Goal: Task Accomplishment & Management: Manage account settings

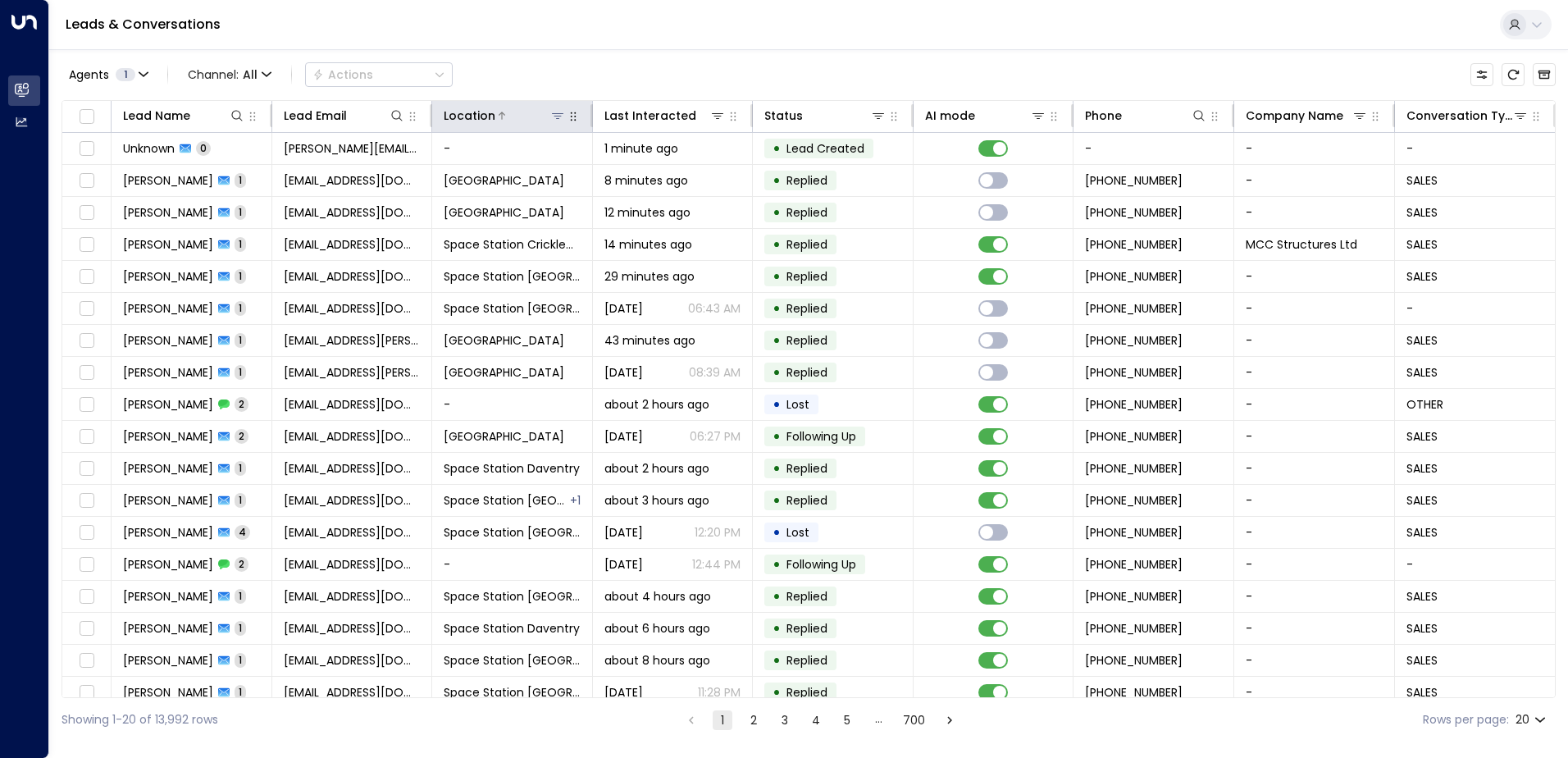
click at [555, 108] on button at bounding box center [558, 116] width 17 height 17
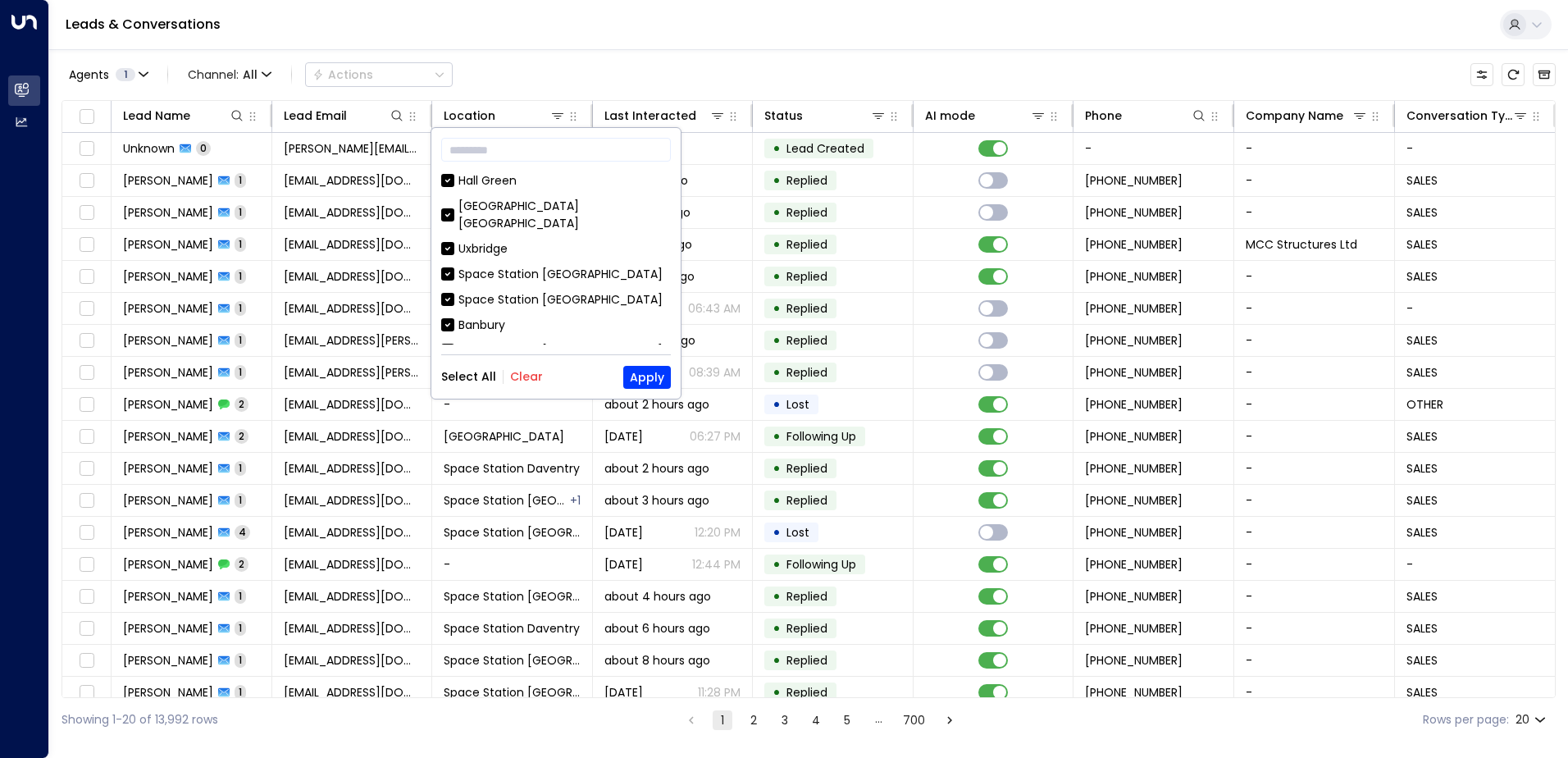
click at [527, 378] on button "Clear" at bounding box center [526, 377] width 32 height 13
click at [525, 342] on div "Space Station [GEOGRAPHIC_DATA]" at bounding box center [560, 351] width 205 height 18
click at [642, 385] on button "Apply" at bounding box center [646, 377] width 47 height 23
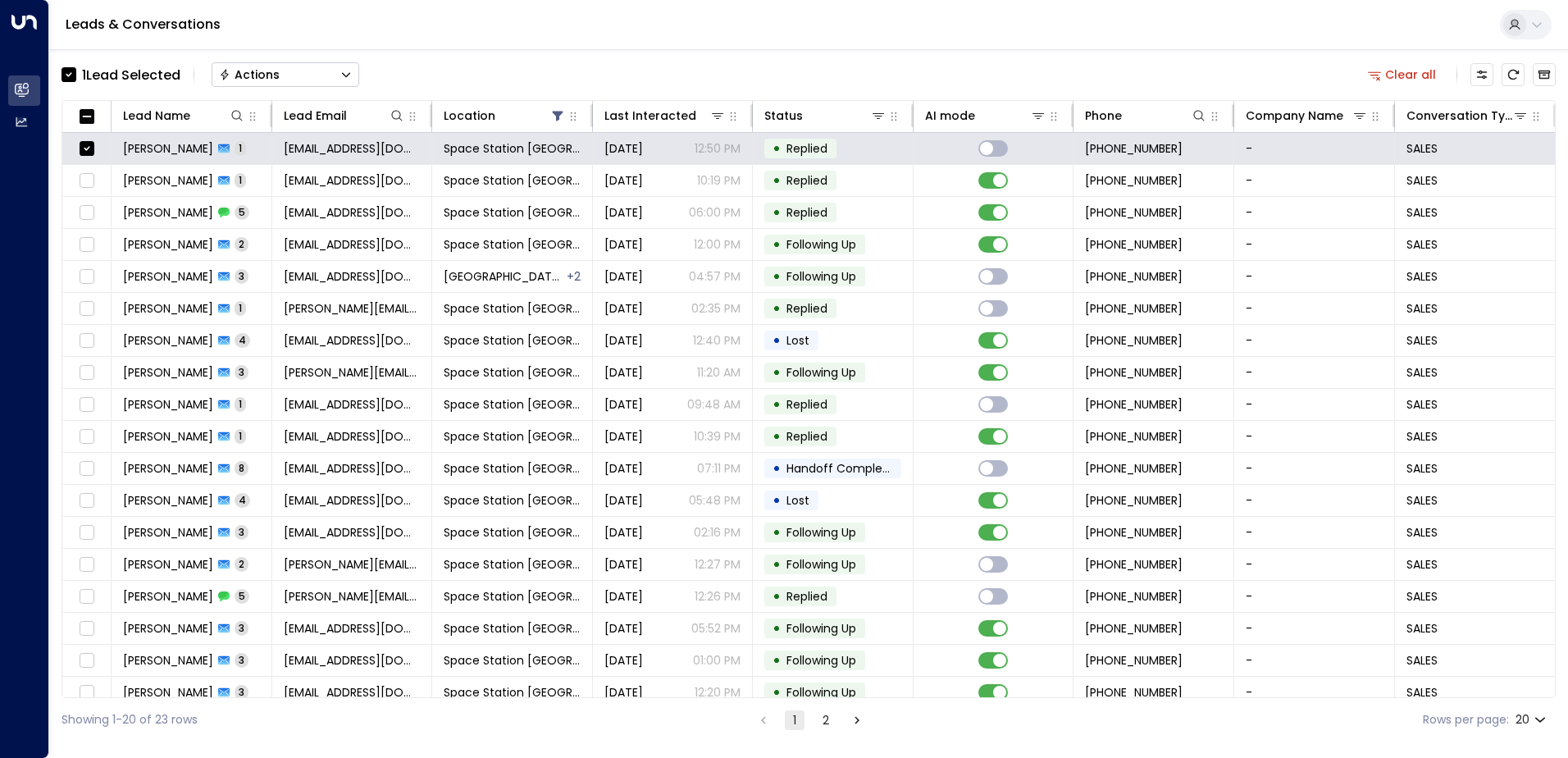
click at [288, 68] on button "Actions" at bounding box center [286, 74] width 148 height 25
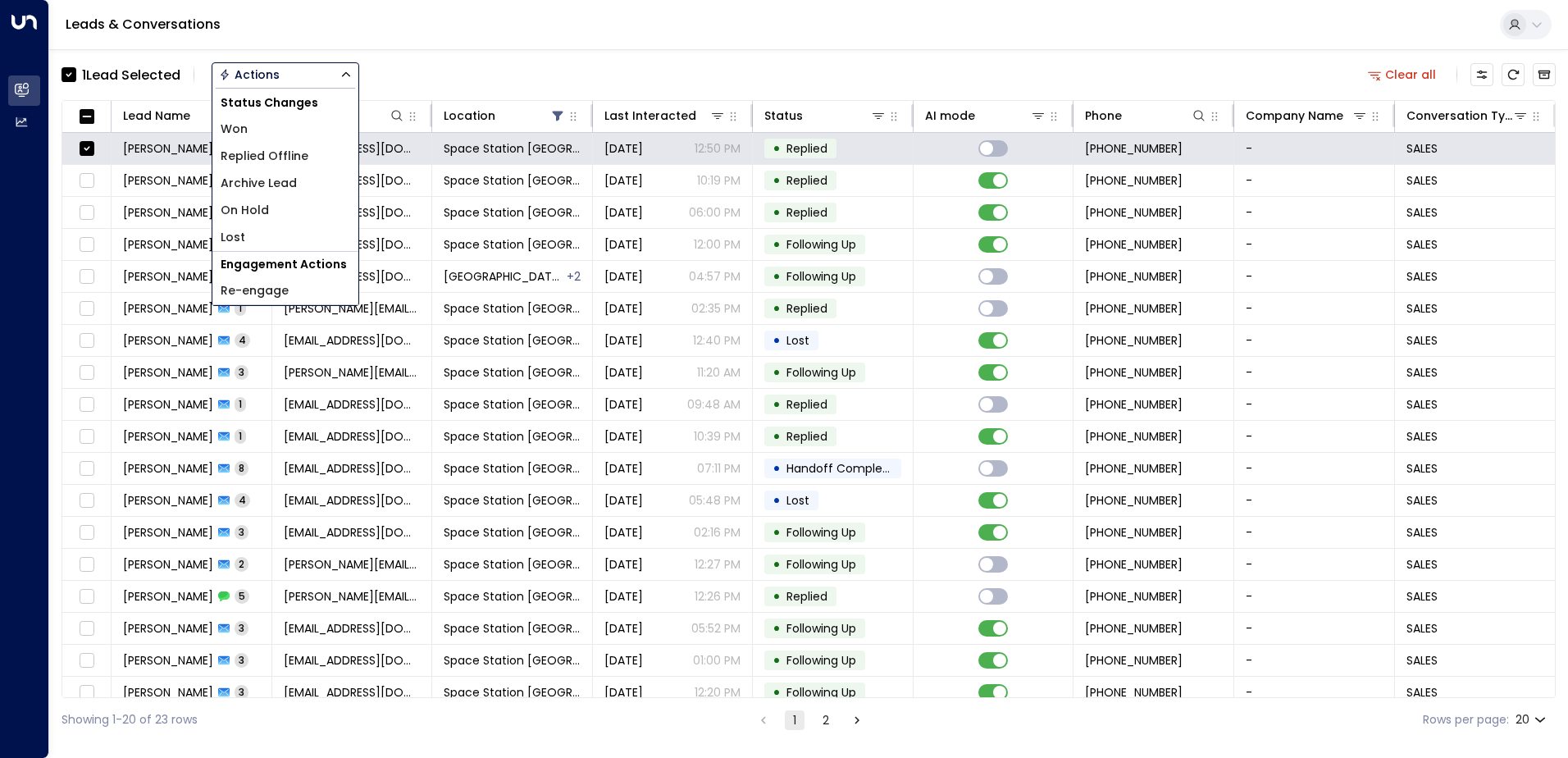
click at [299, 191] on li "Archive Lead" at bounding box center [286, 182] width 146 height 27
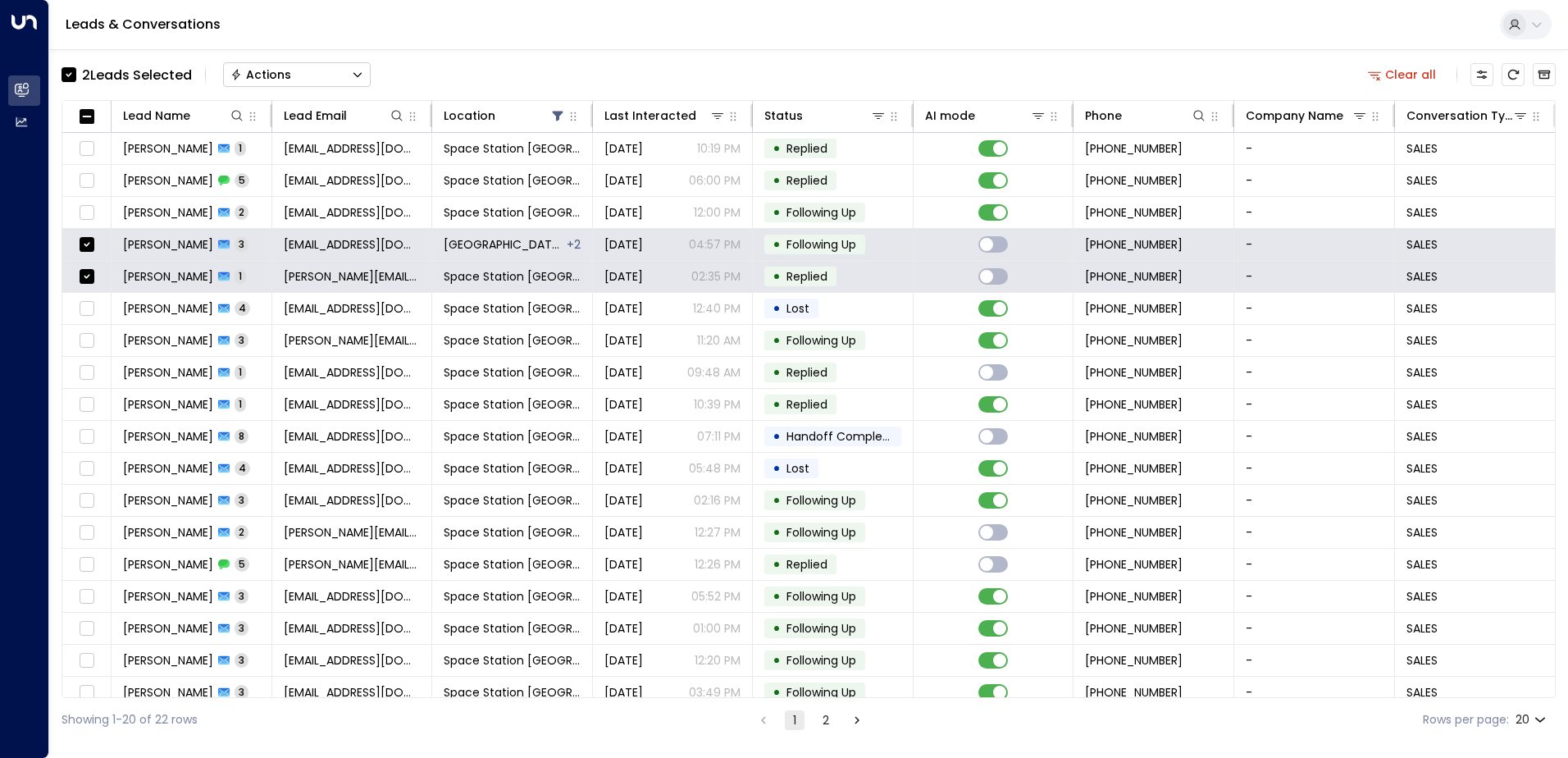
click at [288, 79] on div "Actions" at bounding box center [261, 75] width 61 height 15
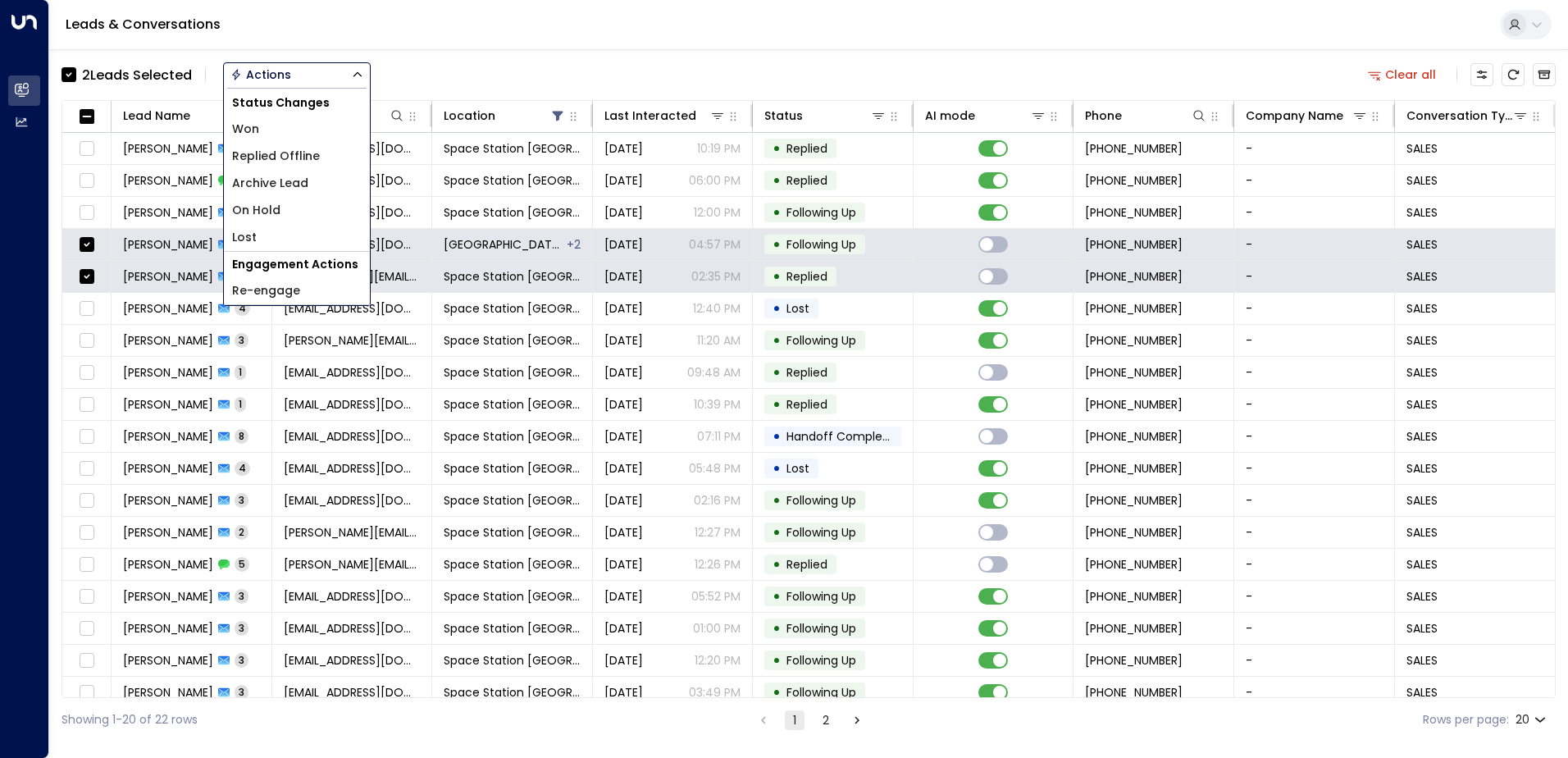
click at [334, 187] on li "Archive Lead" at bounding box center [297, 182] width 146 height 27
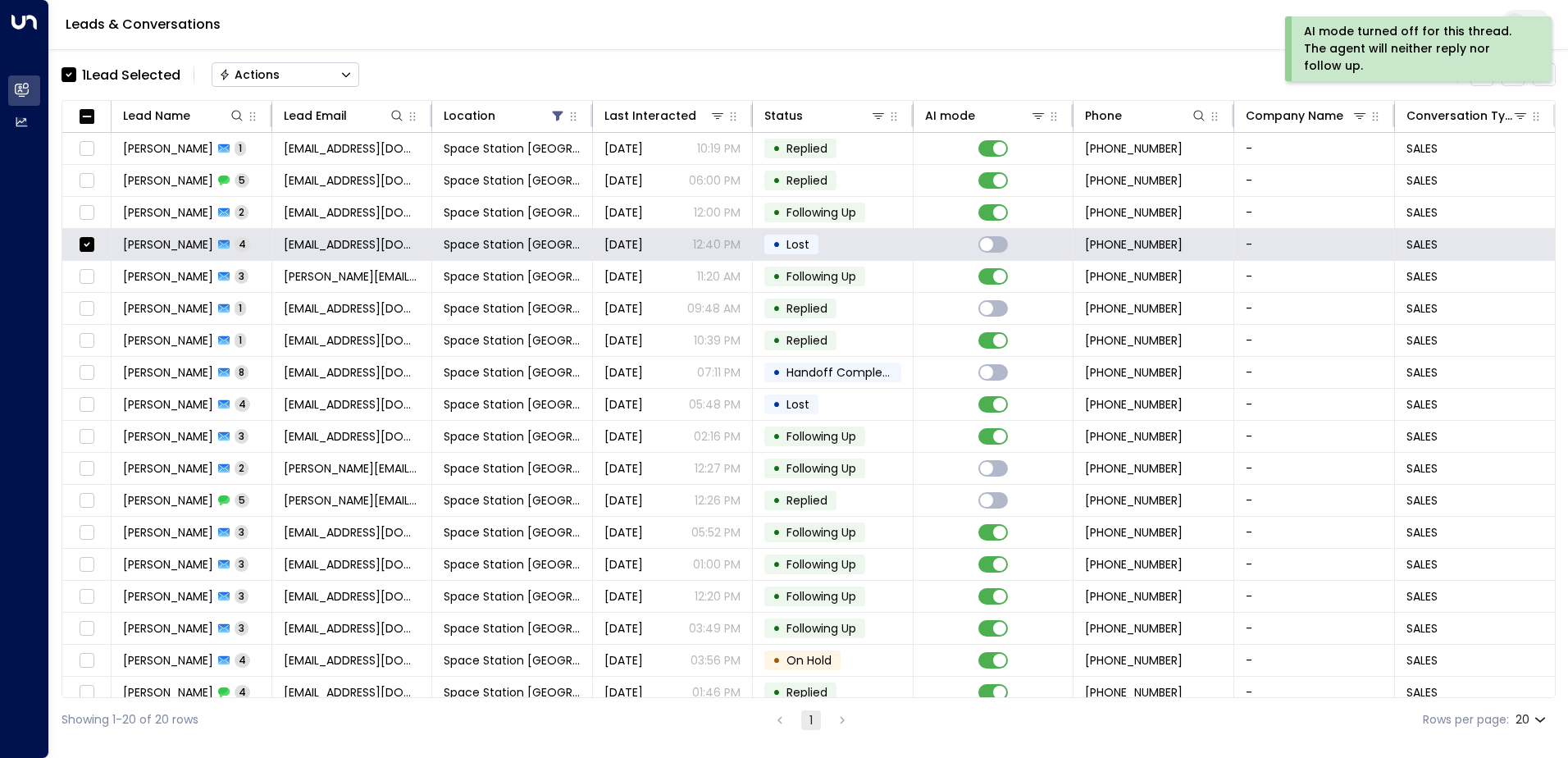
click at [297, 80] on button "Actions" at bounding box center [286, 74] width 148 height 25
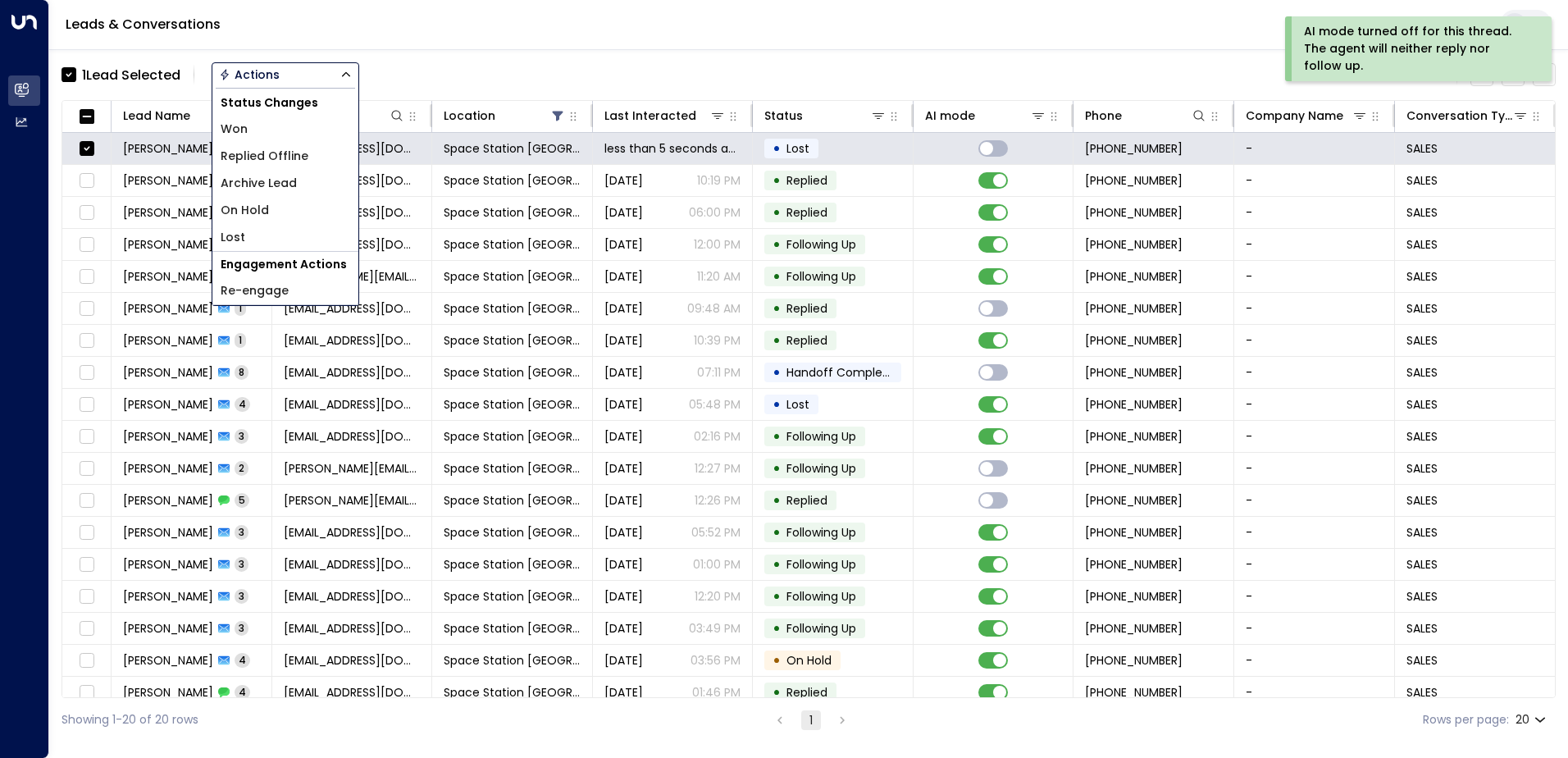
click at [291, 177] on span "Archive Lead" at bounding box center [258, 183] width 76 height 18
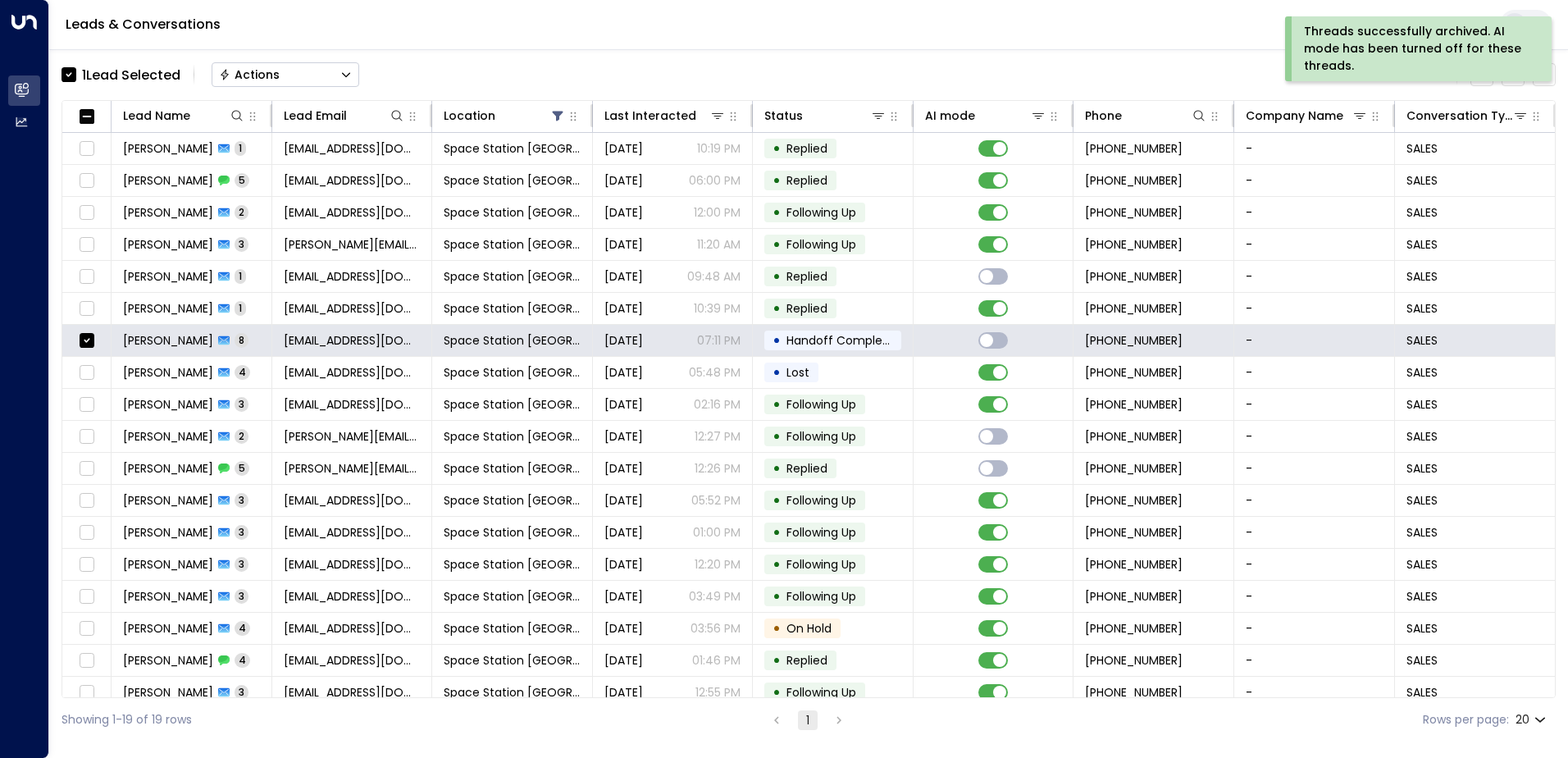
click at [299, 81] on button "Actions" at bounding box center [286, 74] width 148 height 25
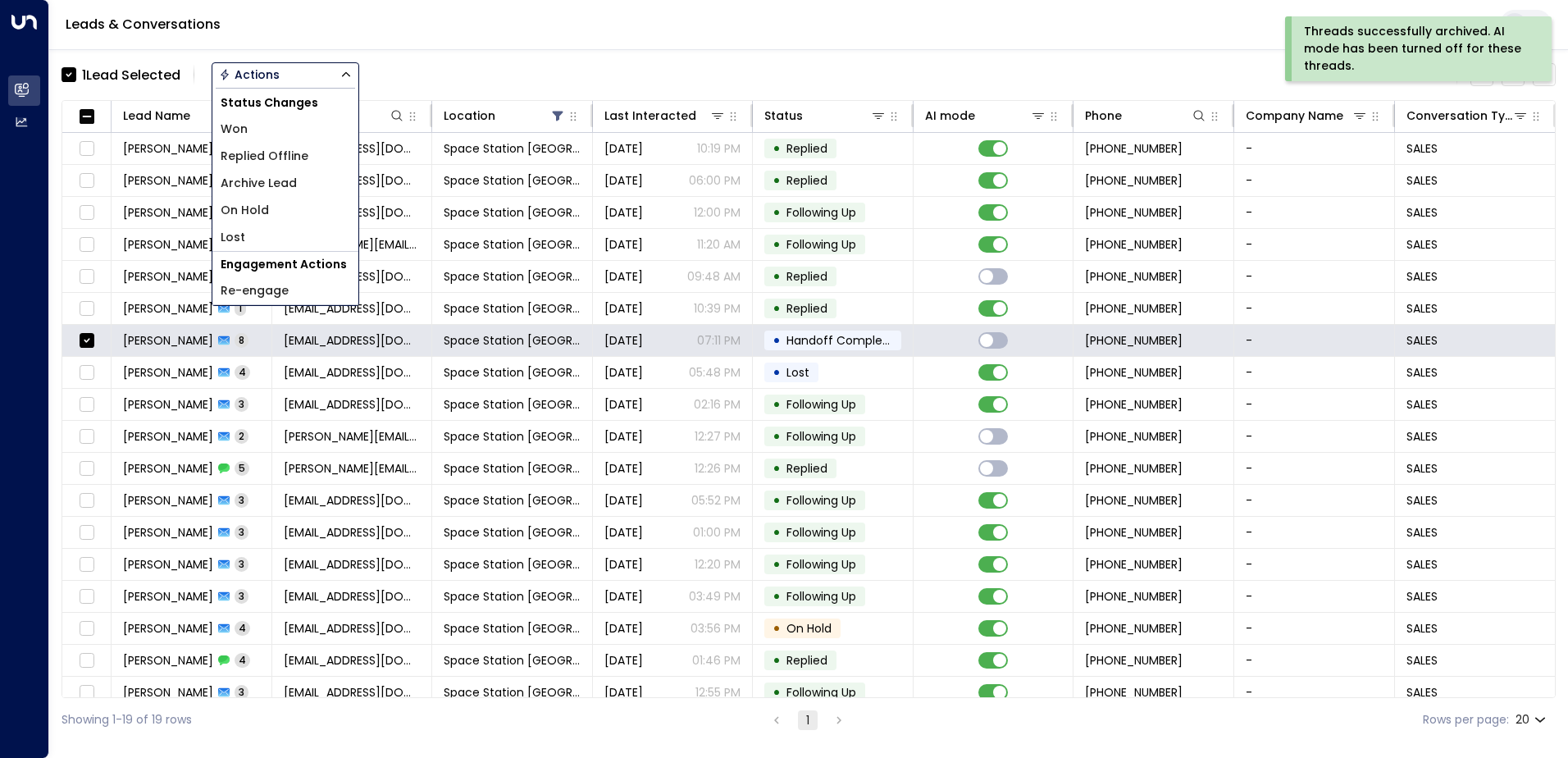
click at [299, 174] on li "Archive Lead" at bounding box center [286, 182] width 146 height 27
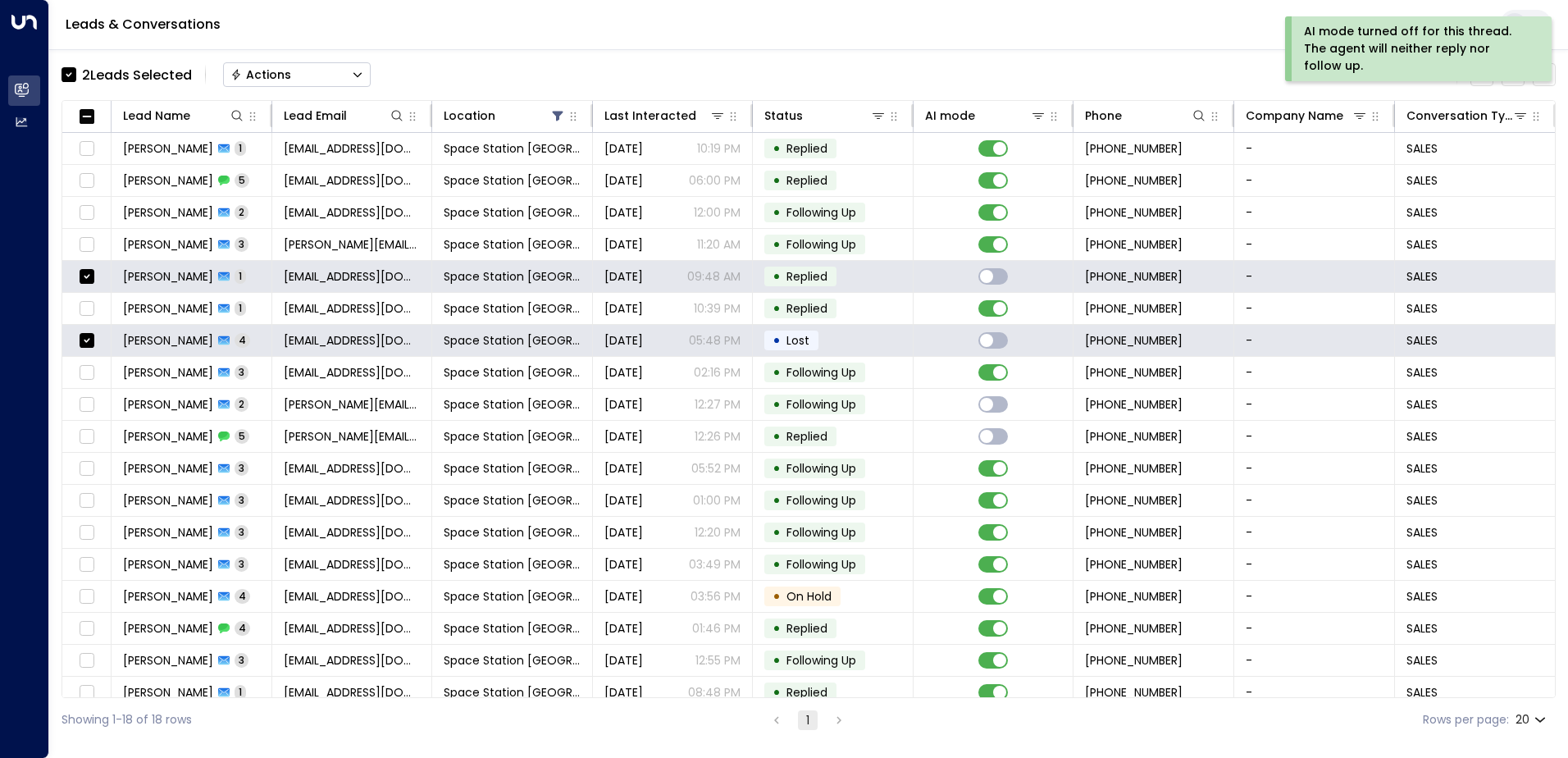
click at [307, 73] on button "Actions" at bounding box center [297, 74] width 148 height 25
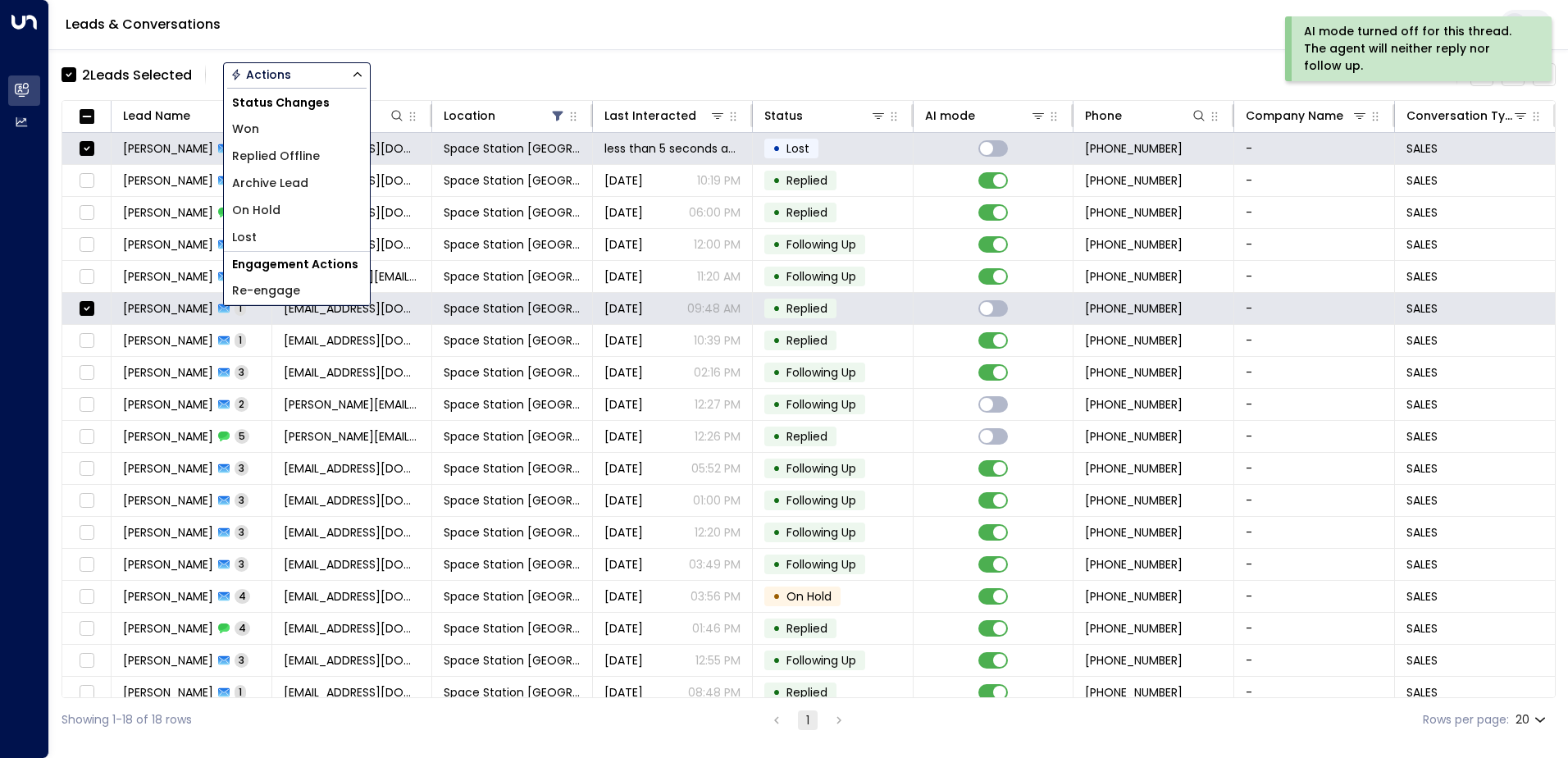
click at [296, 174] on li "Archive Lead" at bounding box center [297, 182] width 146 height 27
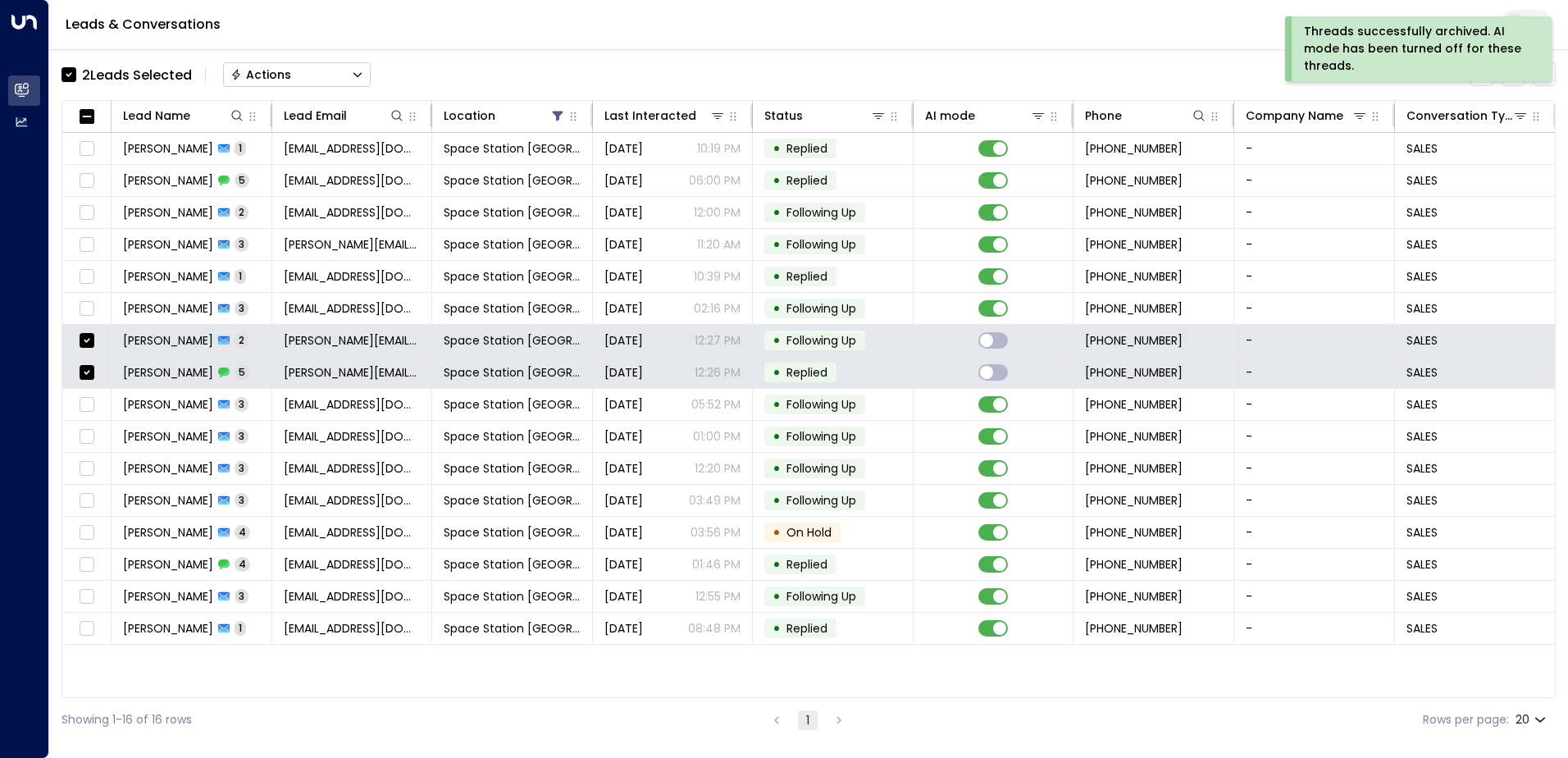
click at [338, 88] on div "2 Lead s Selected Actions" at bounding box center [216, 74] width 309 height 32
click at [340, 84] on button "Actions" at bounding box center [297, 74] width 148 height 25
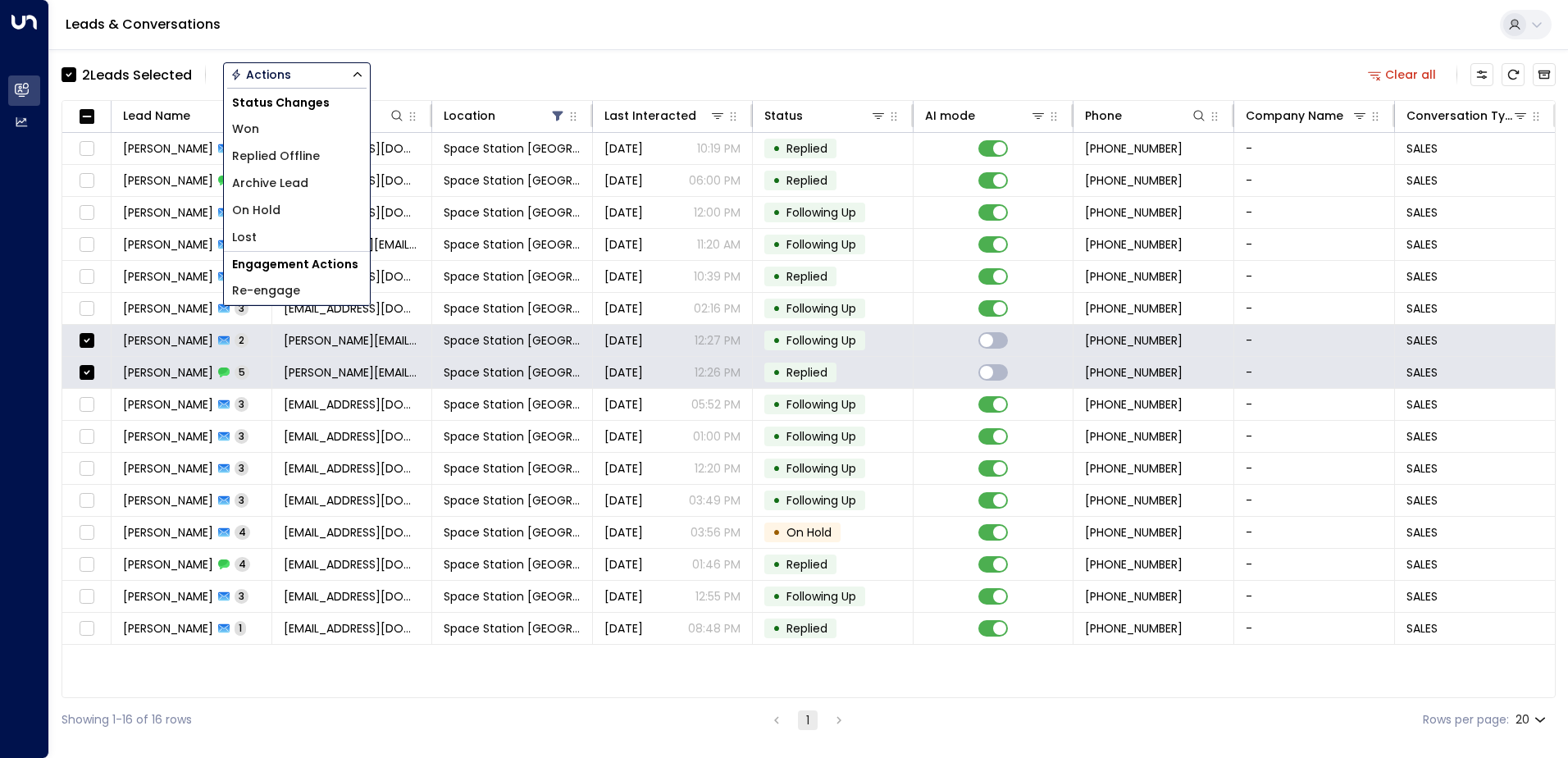
click at [314, 183] on li "Archive Lead" at bounding box center [297, 182] width 146 height 27
